Goal: Task Accomplishment & Management: Use online tool/utility

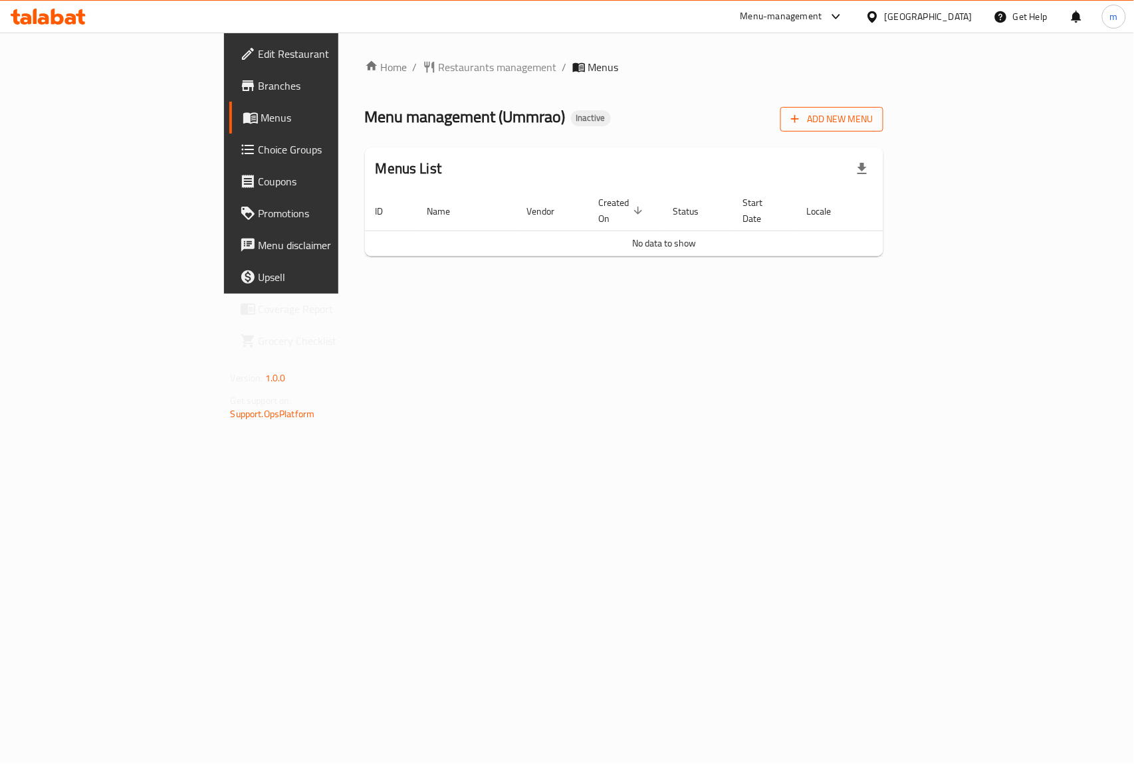
click at [873, 123] on span "Add New Menu" at bounding box center [832, 119] width 82 height 17
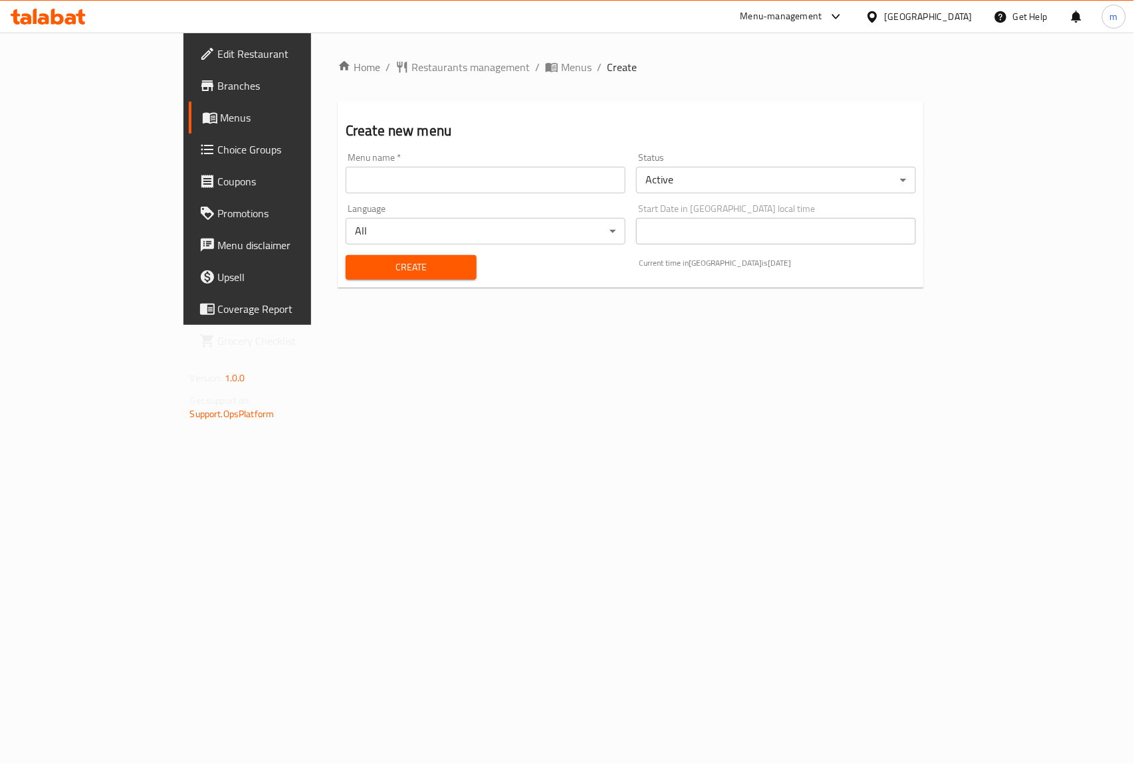
click at [376, 191] on input "text" at bounding box center [486, 180] width 280 height 27
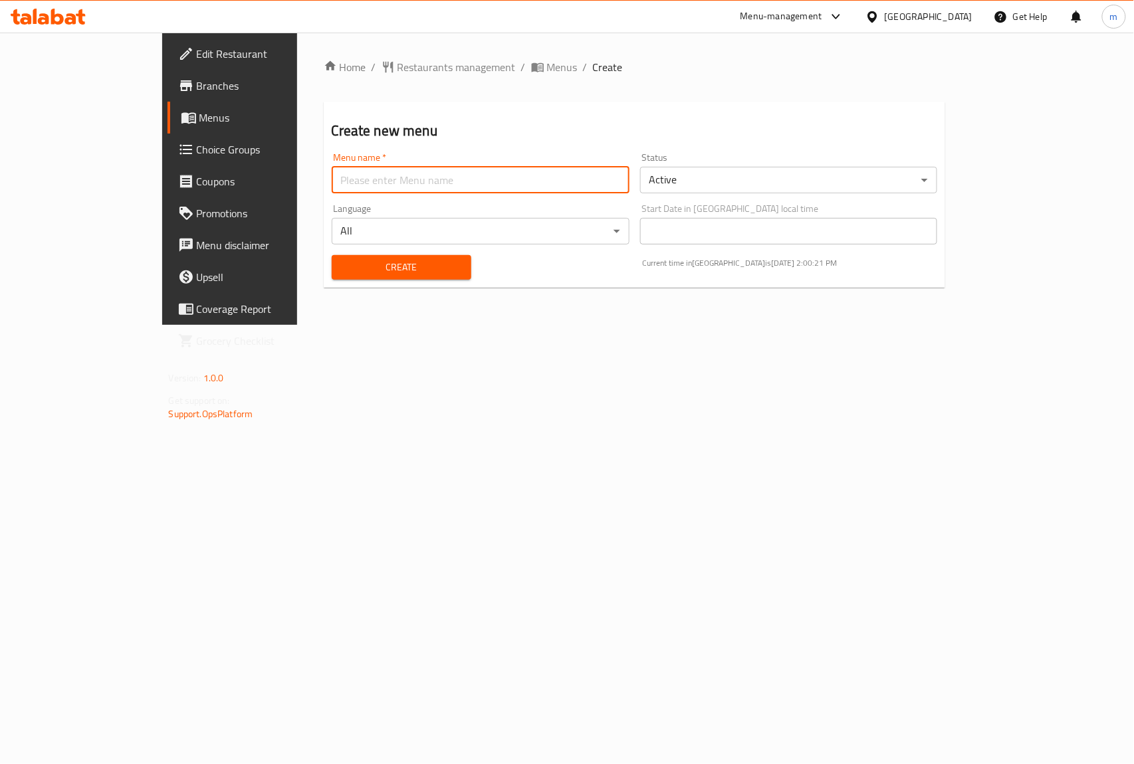
type input "mahmoud"
click at [360, 272] on span "Create" at bounding box center [401, 267] width 118 height 17
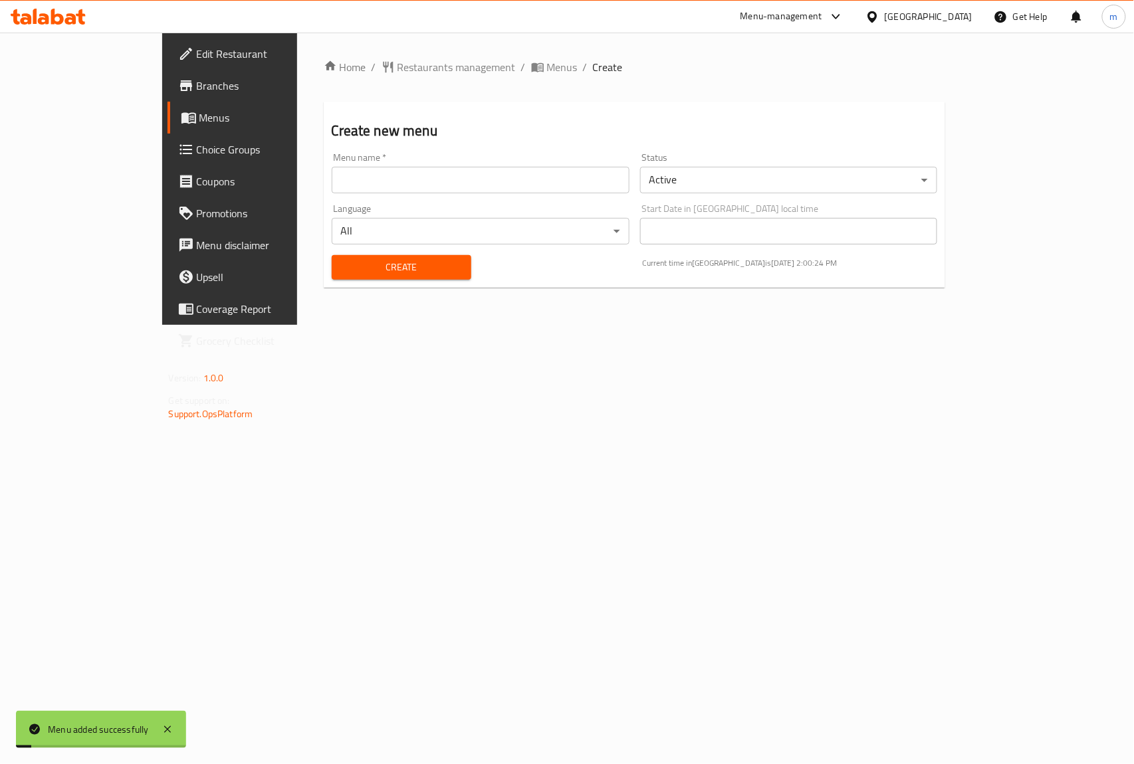
click at [199, 124] on span "Menus" at bounding box center [270, 118] width 142 height 16
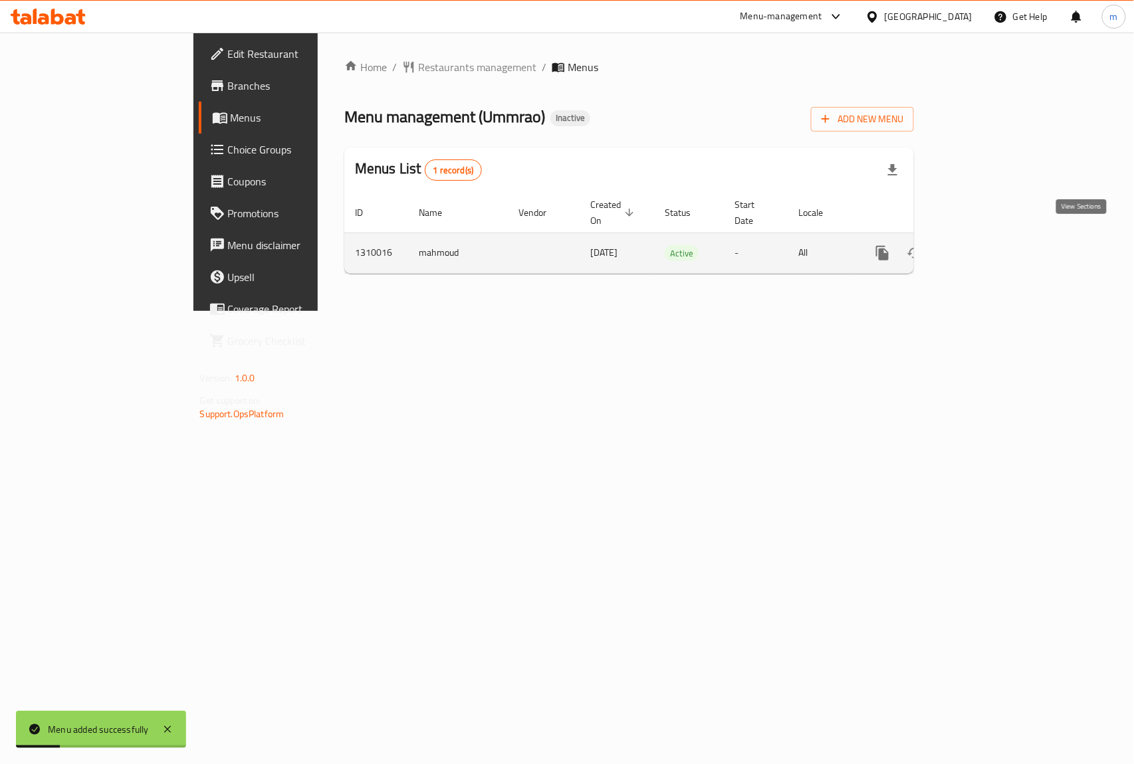
click at [994, 243] on link "enhanced table" at bounding box center [978, 253] width 32 height 32
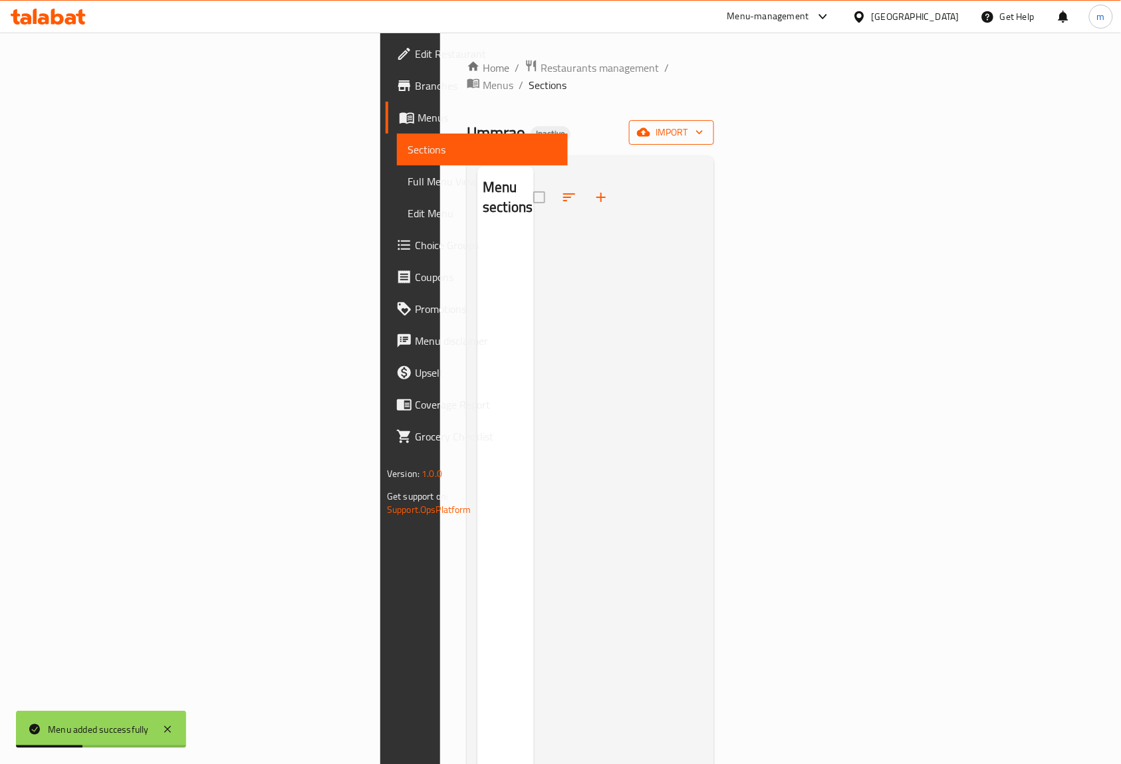
click at [714, 125] on button "import" at bounding box center [671, 132] width 85 height 25
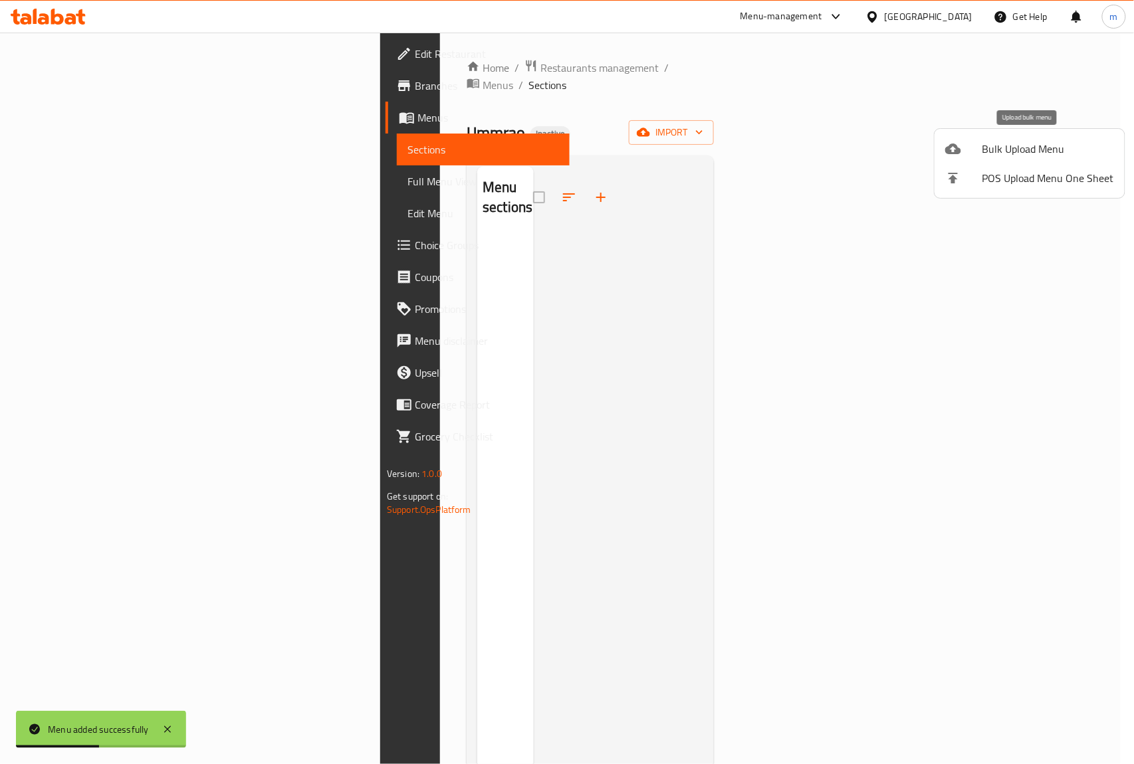
click at [1021, 145] on span "Bulk Upload Menu" at bounding box center [1048, 149] width 132 height 16
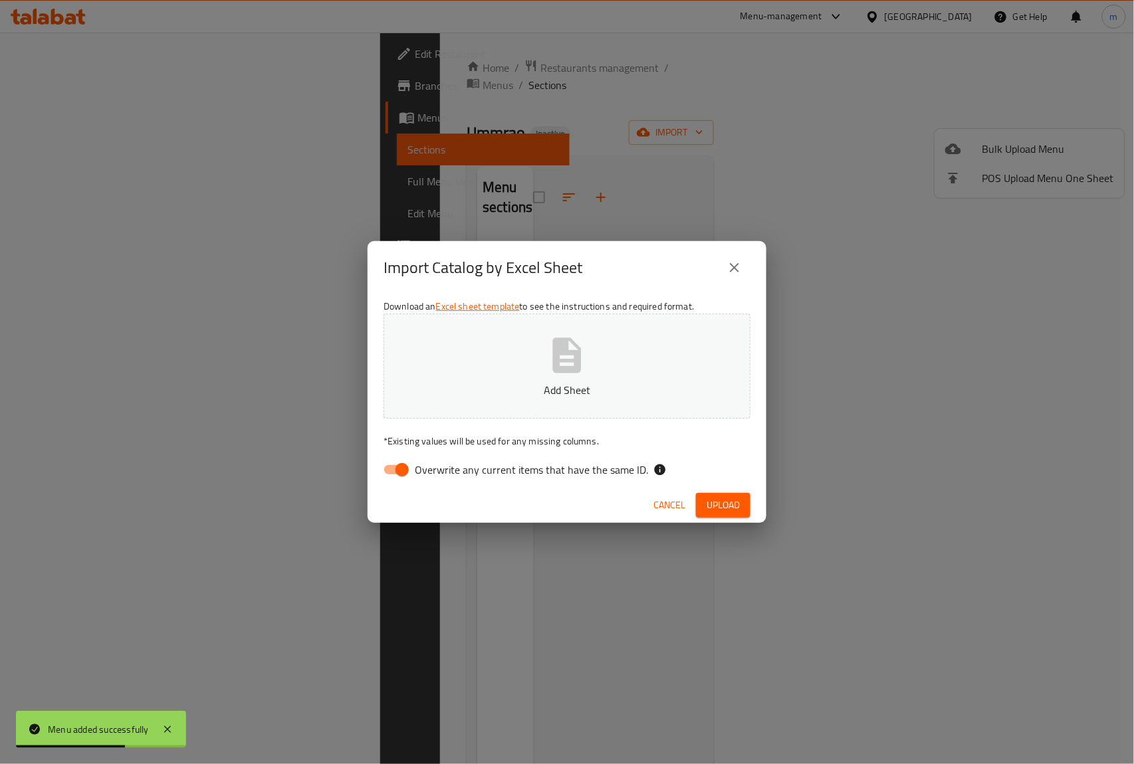
click at [411, 459] on input "Overwrite any current items that have the same ID." at bounding box center [402, 469] width 76 height 25
checkbox input "false"
click at [500, 363] on button "Add Sheet" at bounding box center [566, 366] width 367 height 105
click at [724, 500] on span "Upload" at bounding box center [722, 505] width 33 height 17
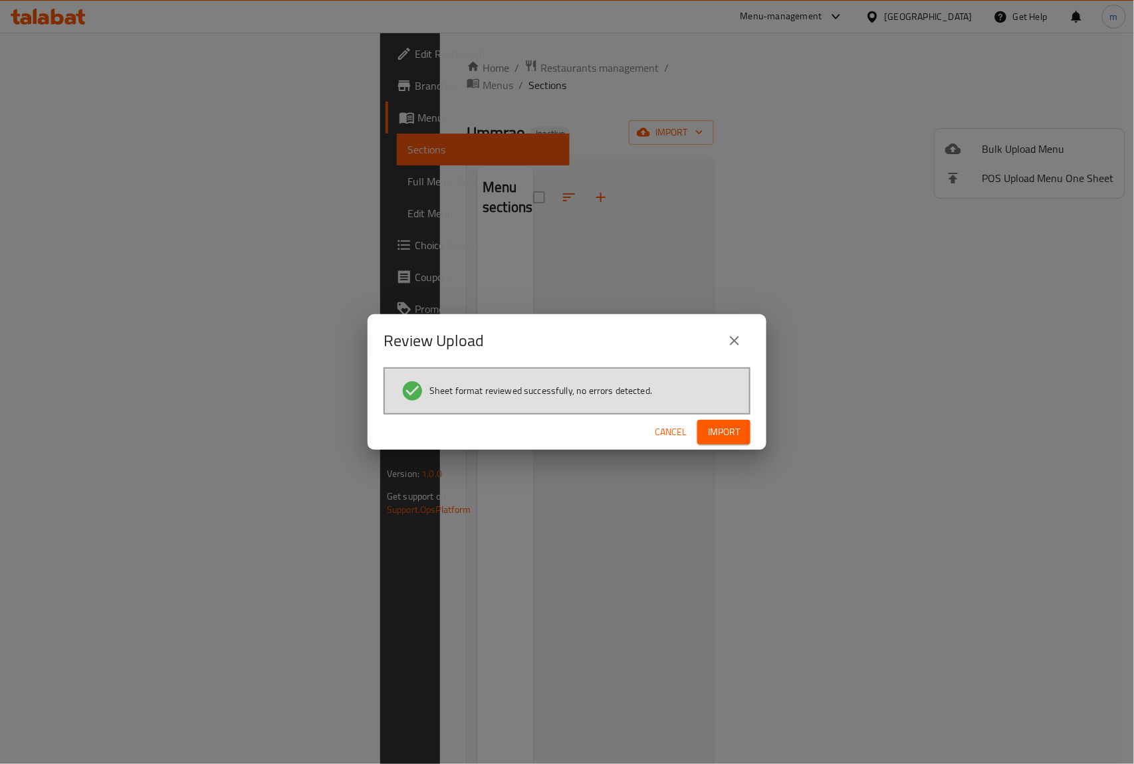
click at [724, 433] on span "Import" at bounding box center [724, 432] width 32 height 17
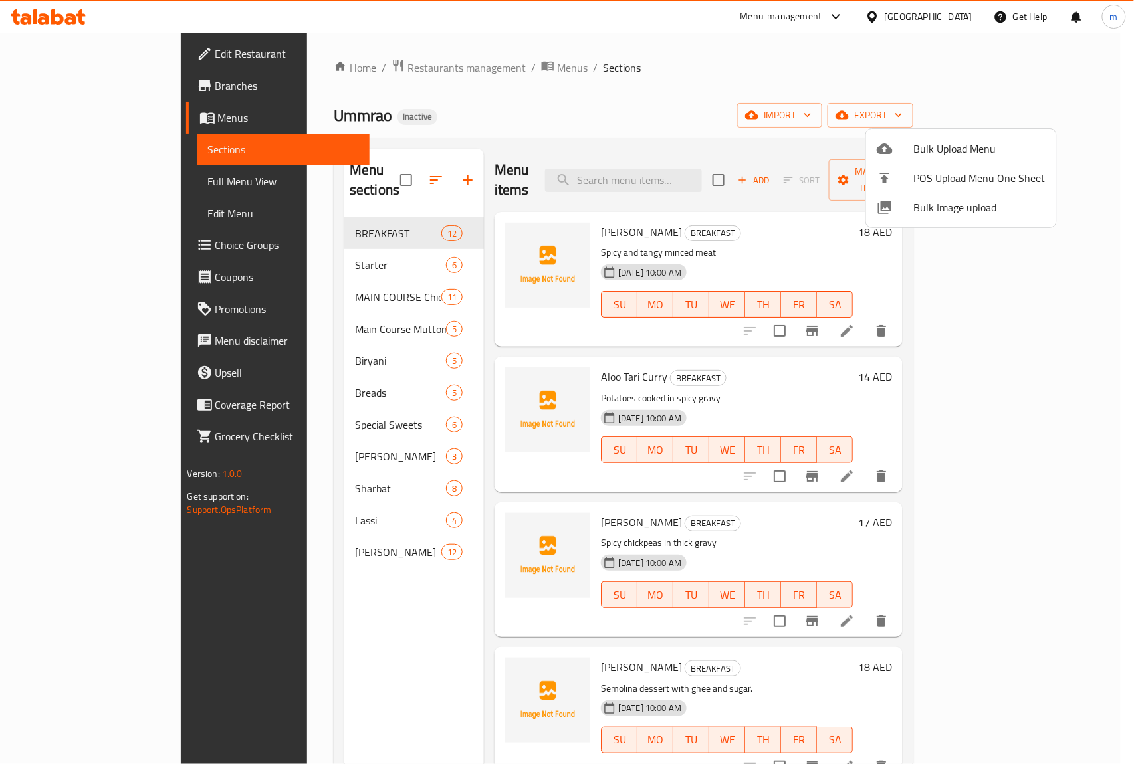
click at [798, 96] on div at bounding box center [567, 382] width 1134 height 764
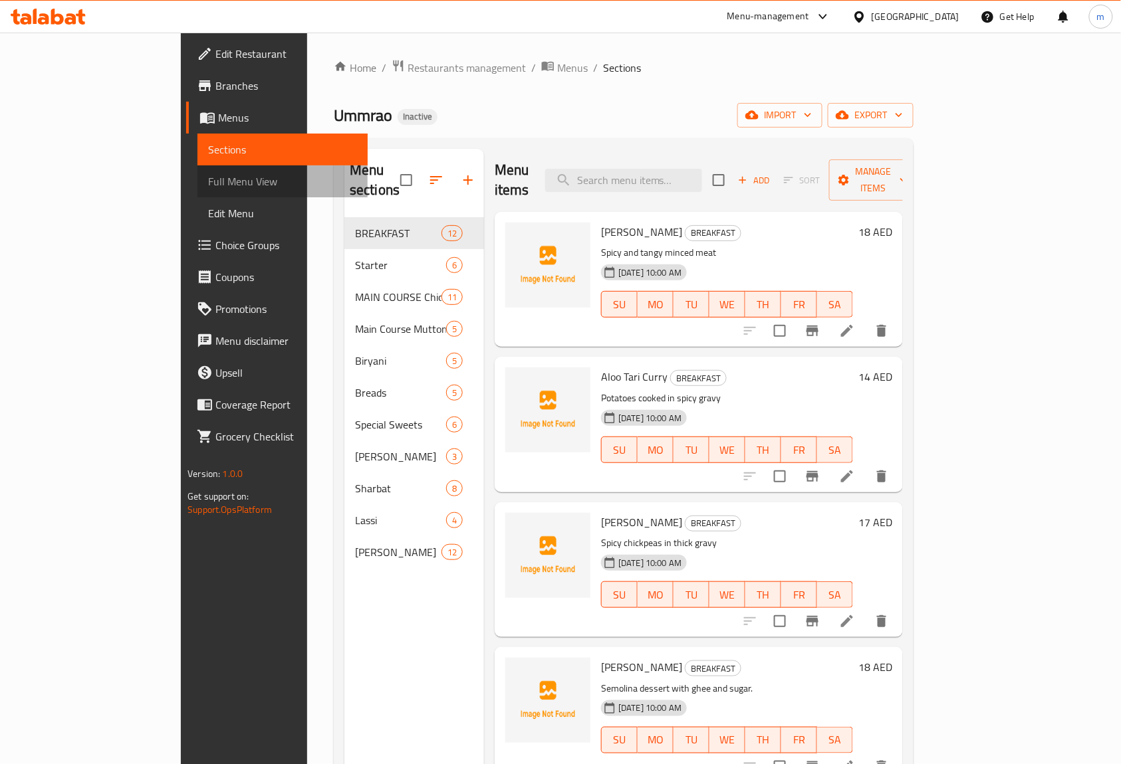
click at [208, 179] on span "Full Menu View" at bounding box center [283, 181] width 150 height 16
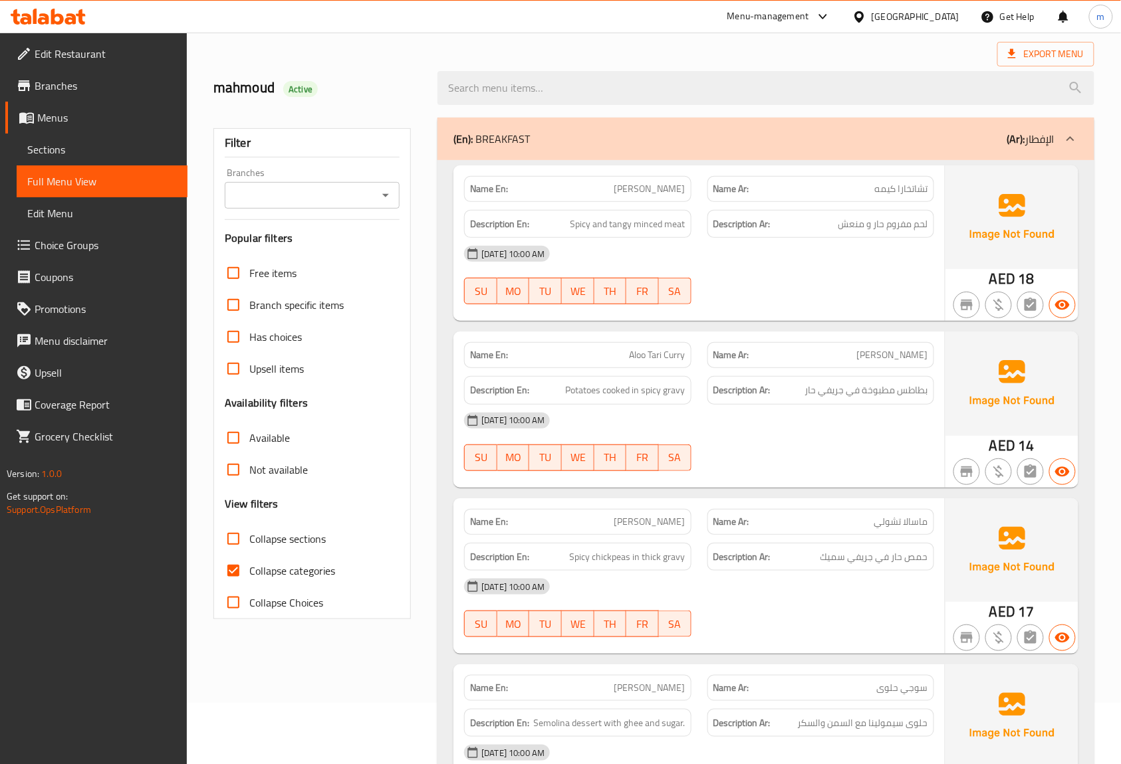
scroll to position [88, 0]
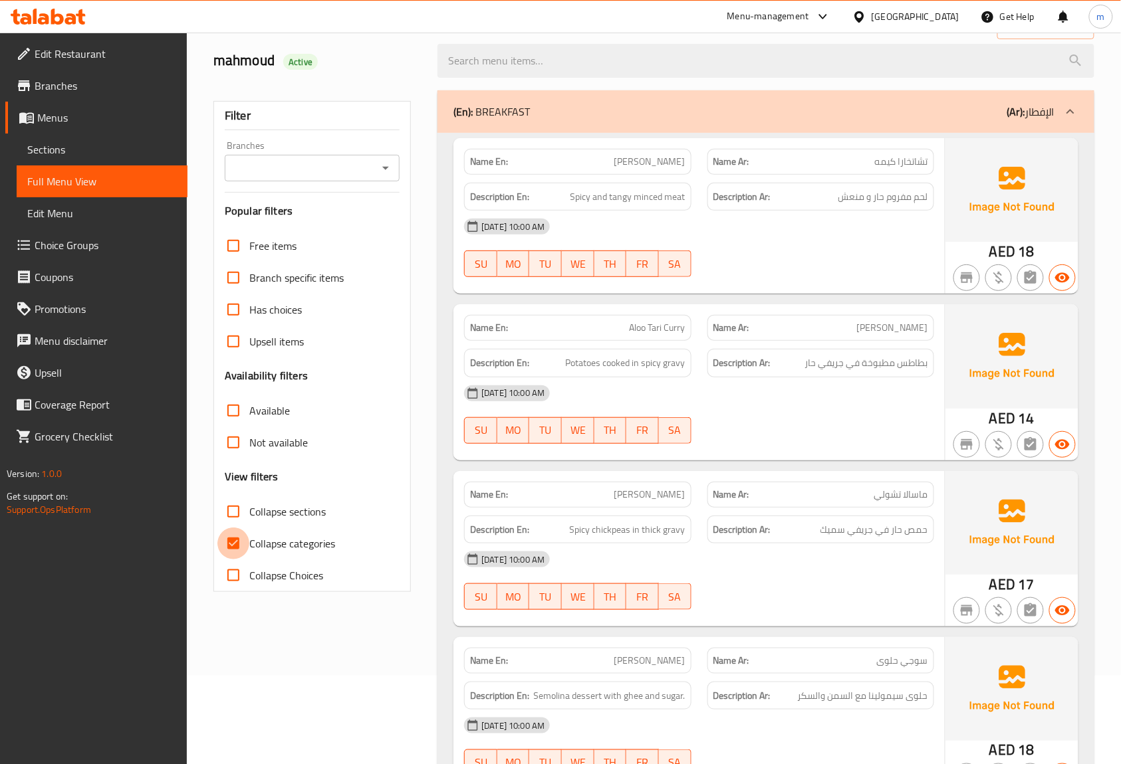
click at [232, 542] on input "Collapse categories" at bounding box center [233, 544] width 32 height 32
checkbox input "false"
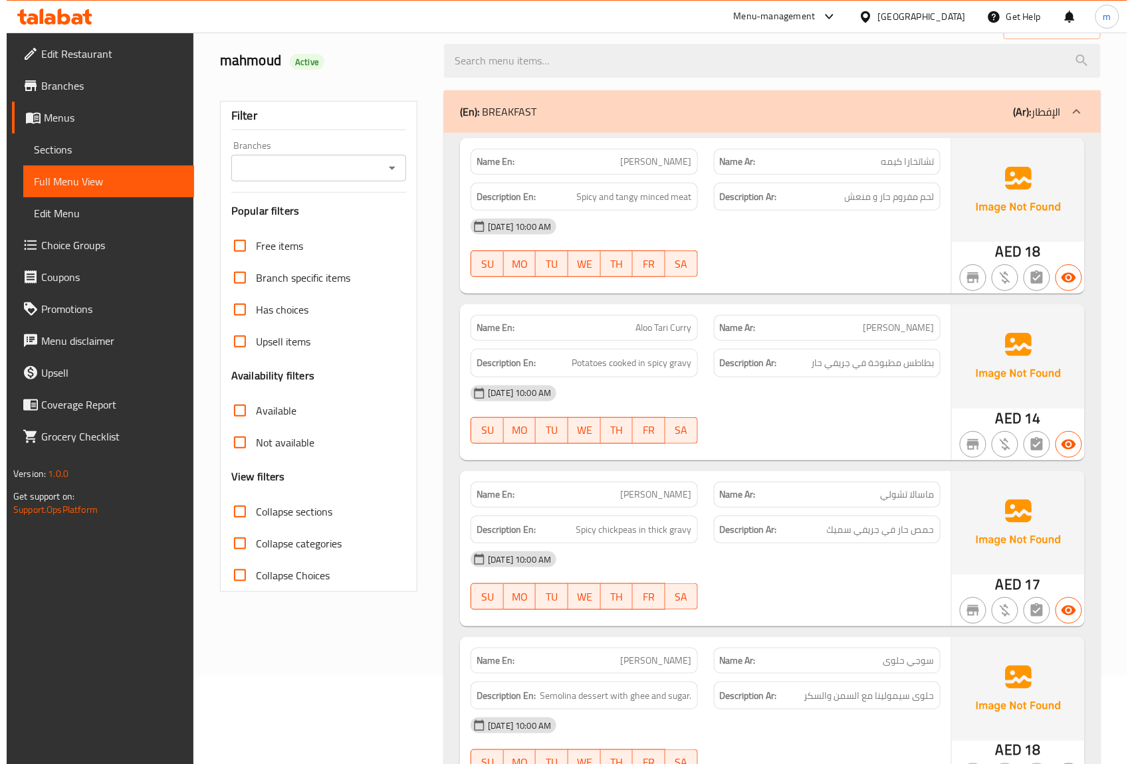
scroll to position [0, 0]
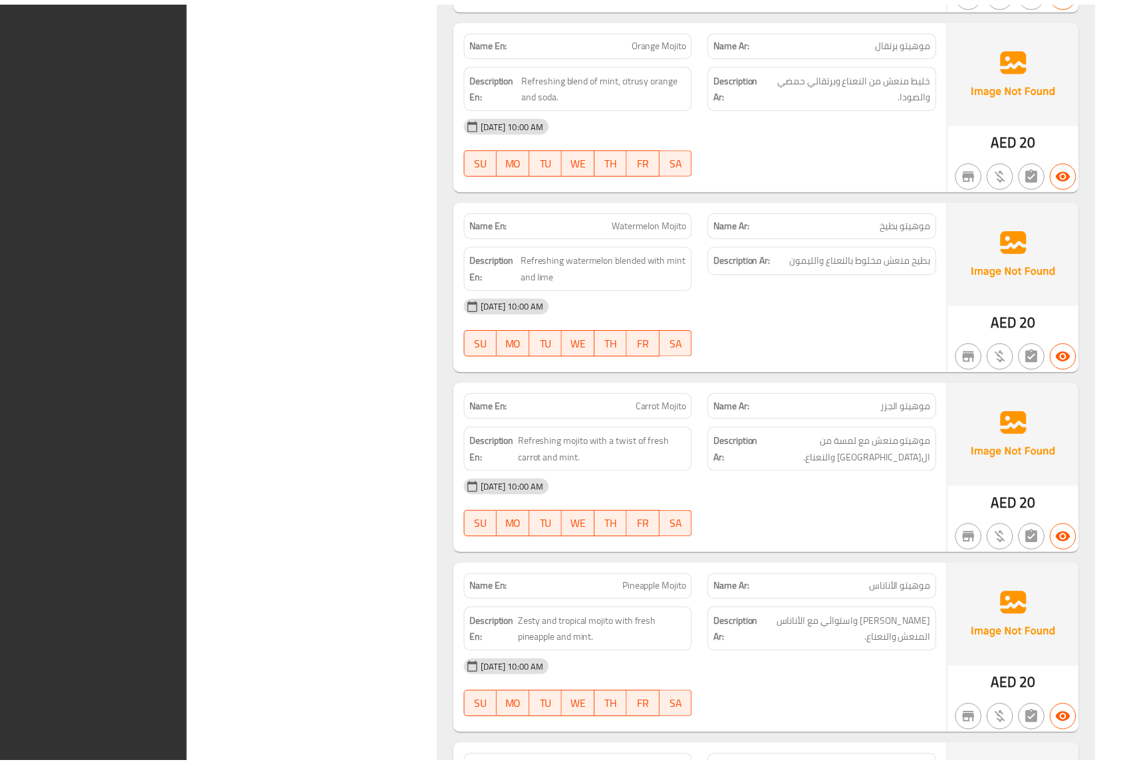
scroll to position [14694, 0]
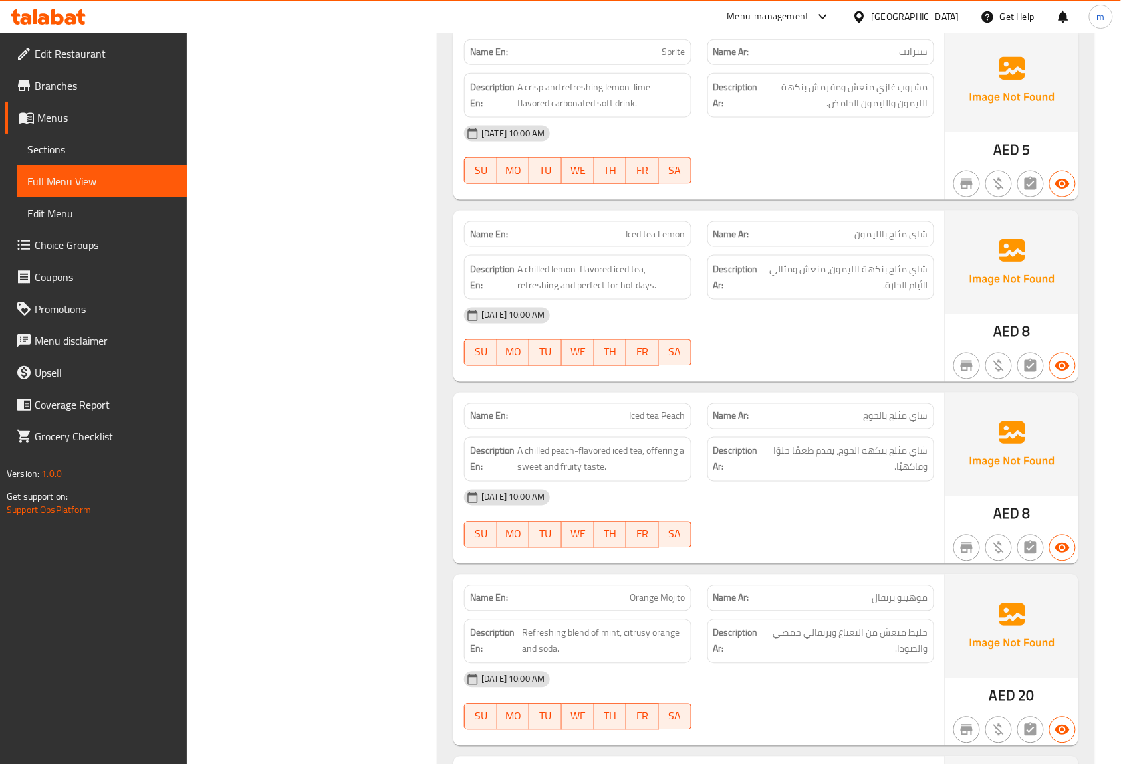
click at [54, 136] on link "Sections" at bounding box center [102, 150] width 171 height 32
